Goal: Information Seeking & Learning: Learn about a topic

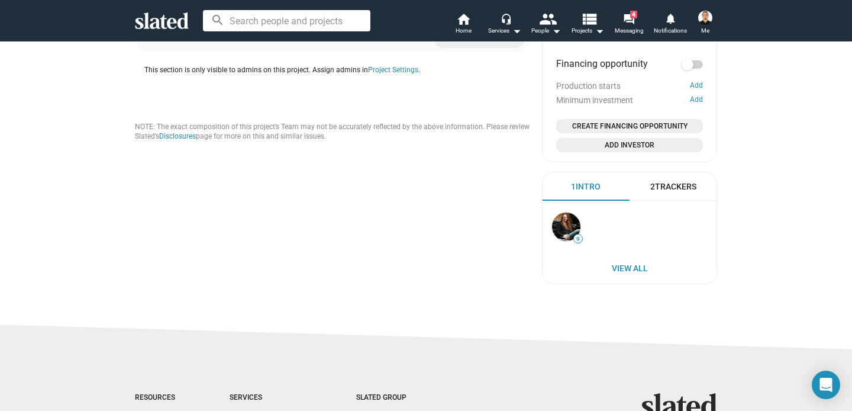
scroll to position [633, 0]
click at [685, 188] on div "2 Trackers" at bounding box center [673, 187] width 46 height 11
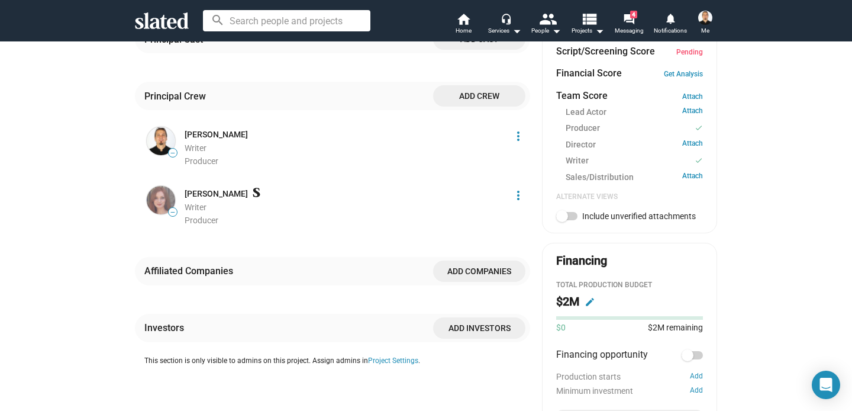
scroll to position [401, 0]
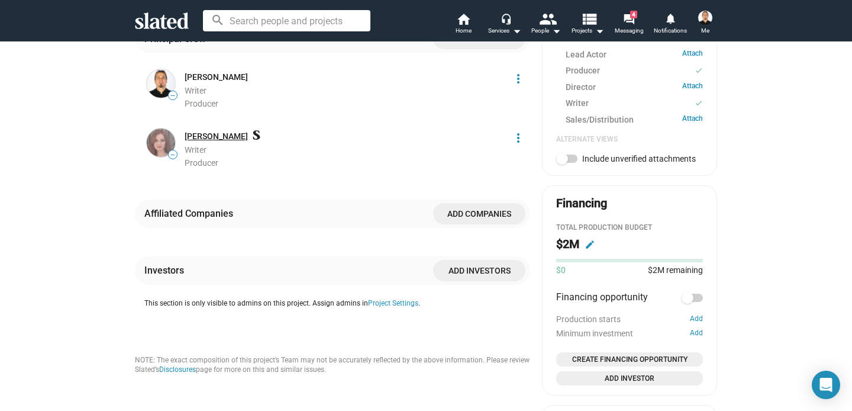
click at [209, 142] on link "[PERSON_NAME]" at bounding box center [216, 136] width 63 height 11
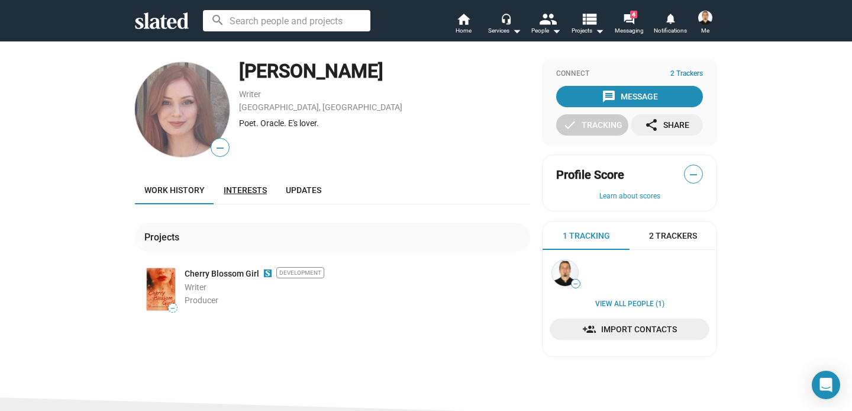
click at [241, 188] on span "Interests" at bounding box center [245, 189] width 43 height 9
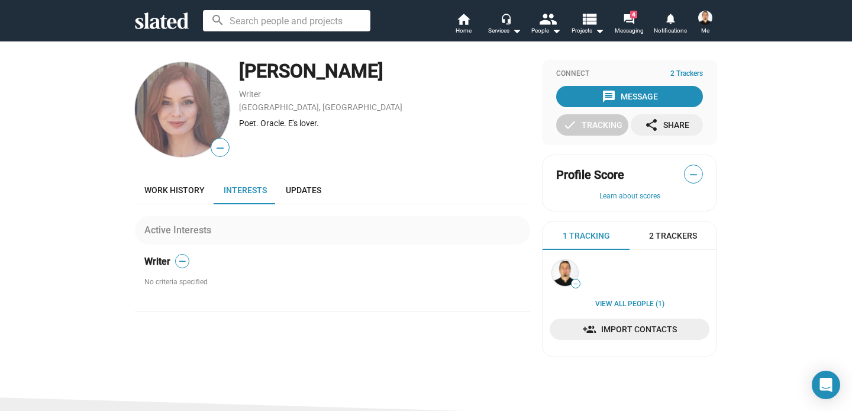
click at [653, 236] on span "2 Trackers" at bounding box center [673, 235] width 48 height 11
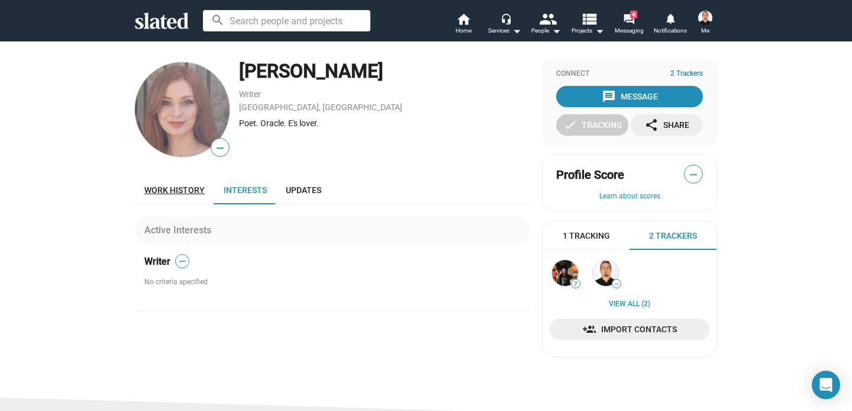
click at [172, 191] on span "Work history" at bounding box center [174, 189] width 60 height 9
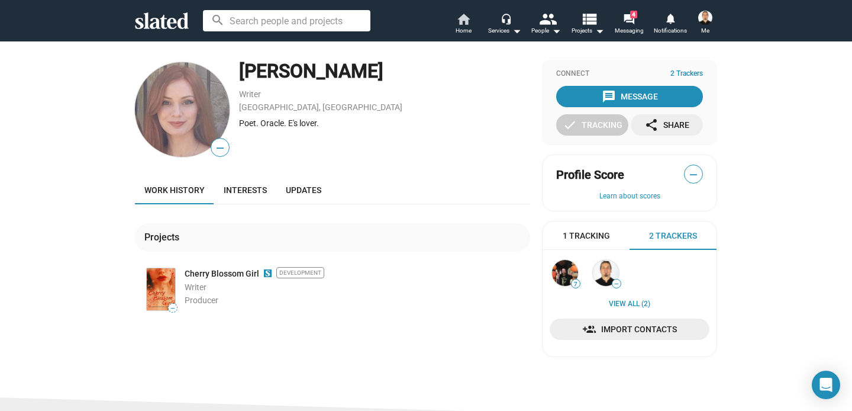
click at [468, 22] on mat-icon "home" at bounding box center [463, 19] width 14 height 14
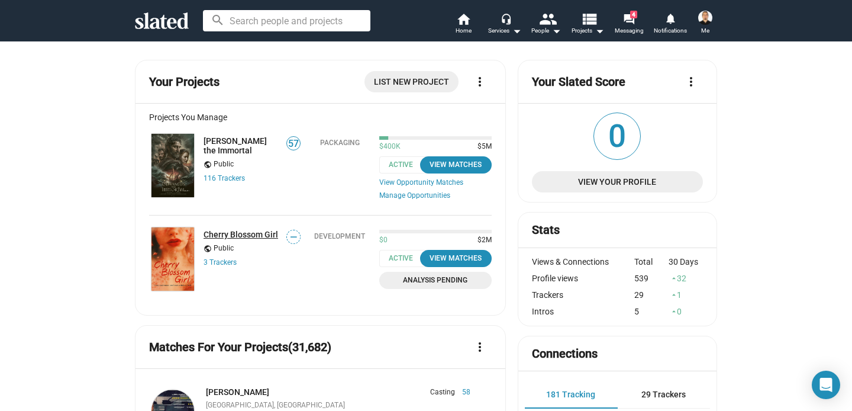
click at [255, 233] on link "Cherry Blossom Girl" at bounding box center [241, 234] width 75 height 9
